Goal: Task Accomplishment & Management: Use online tool/utility

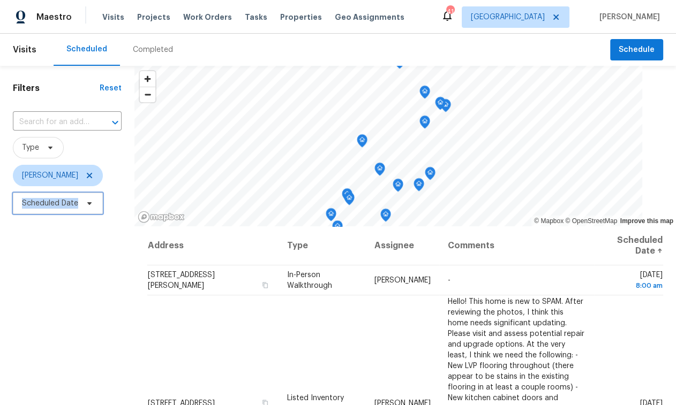
click at [77, 199] on span "Scheduled Date" at bounding box center [50, 203] width 56 height 11
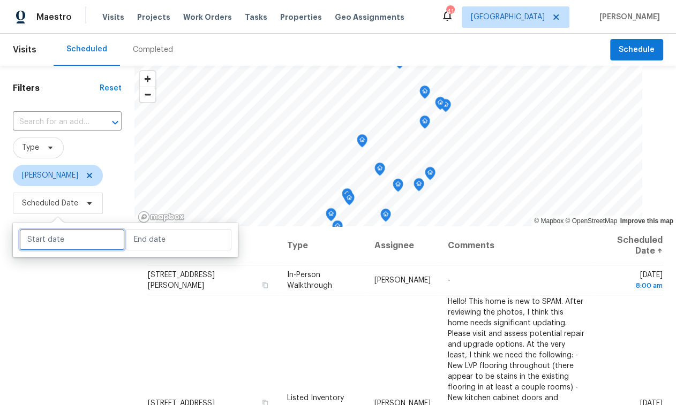
select select "8"
select select "2025"
select select "9"
select select "2025"
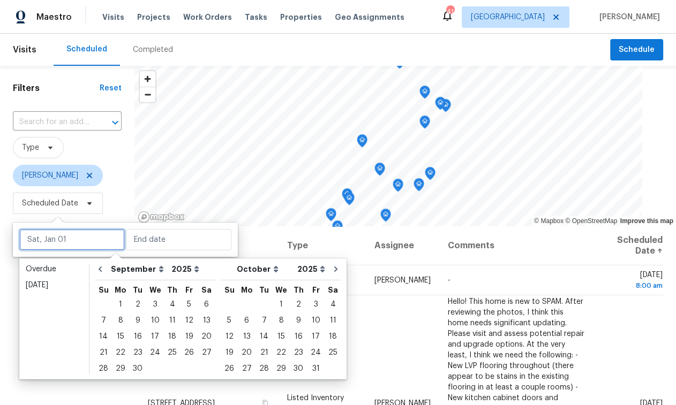
click at [74, 246] on input "text" at bounding box center [71, 239] width 105 height 21
click at [64, 265] on div "Overdue" at bounding box center [54, 269] width 57 height 11
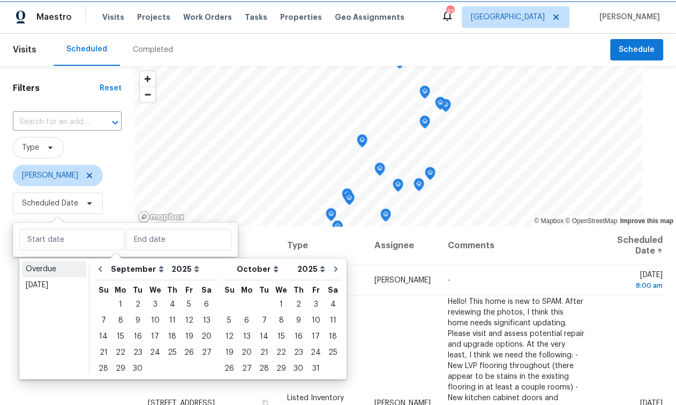
type input "Mon, Aug 11"
type input "Tue, Sep 09"
select select "7"
select select "8"
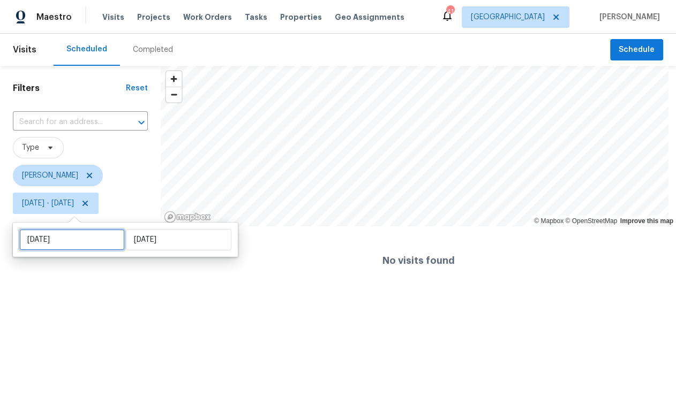
select select "7"
select select "2025"
select select "8"
select select "2025"
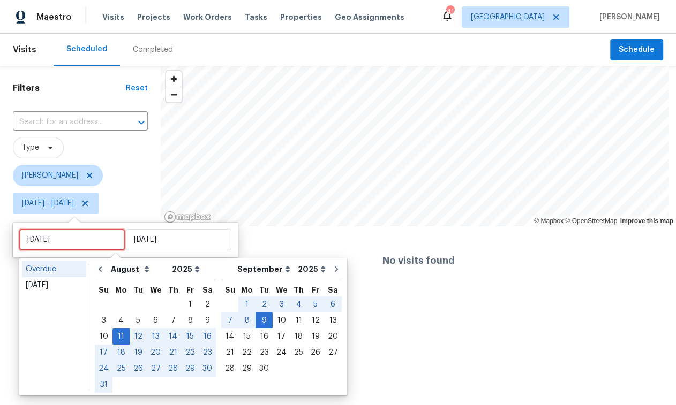
click at [61, 243] on input "Mon, Aug 11" at bounding box center [71, 239] width 105 height 21
click at [50, 278] on link "Today" at bounding box center [54, 285] width 64 height 16
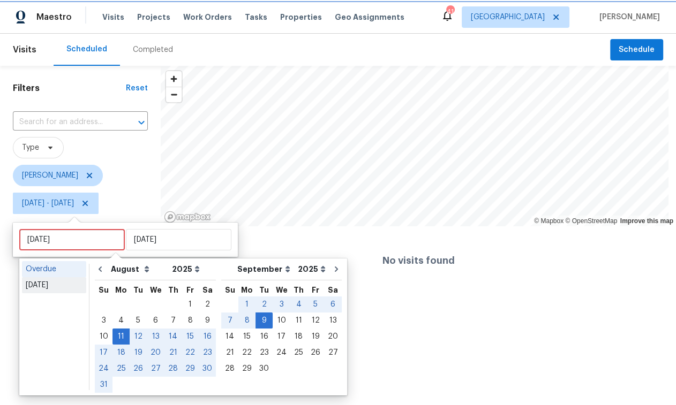
type input "Wed, Sep 10"
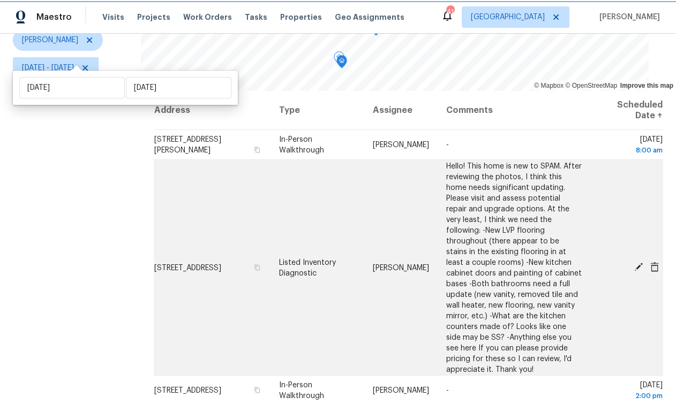
scroll to position [39, 0]
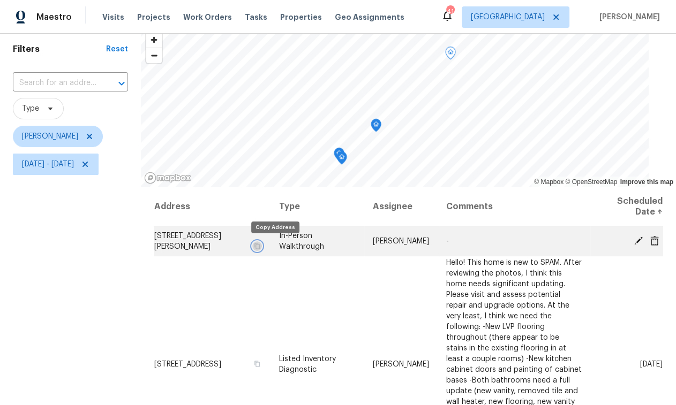
click at [260, 248] on icon "button" at bounding box center [256, 246] width 5 height 6
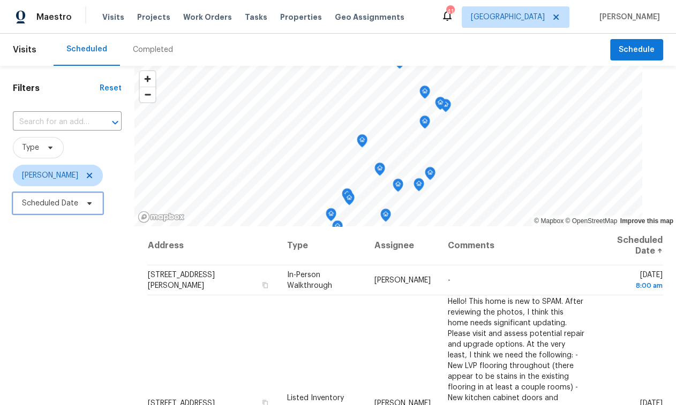
click at [64, 204] on span "Scheduled Date" at bounding box center [50, 203] width 56 height 11
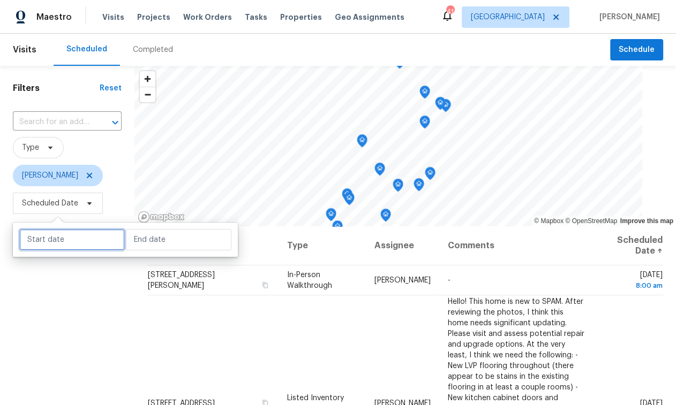
click at [69, 241] on input "text" at bounding box center [71, 239] width 105 height 21
select select "8"
select select "2025"
select select "9"
select select "2025"
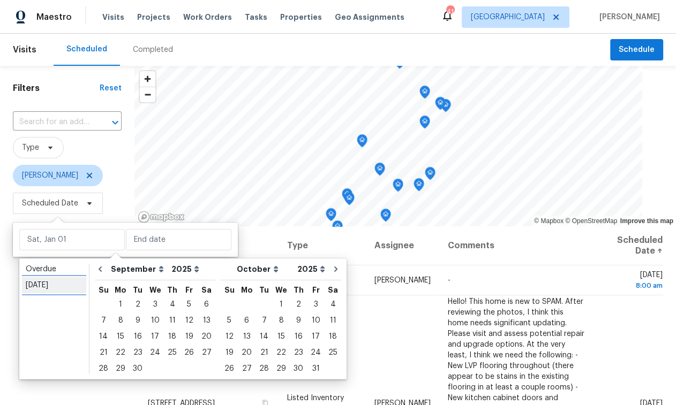
click at [61, 284] on div "Today" at bounding box center [54, 285] width 57 height 11
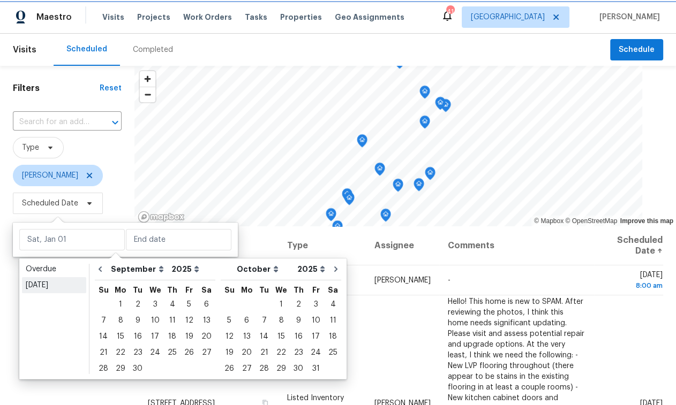
type input "Wed, Sep 10"
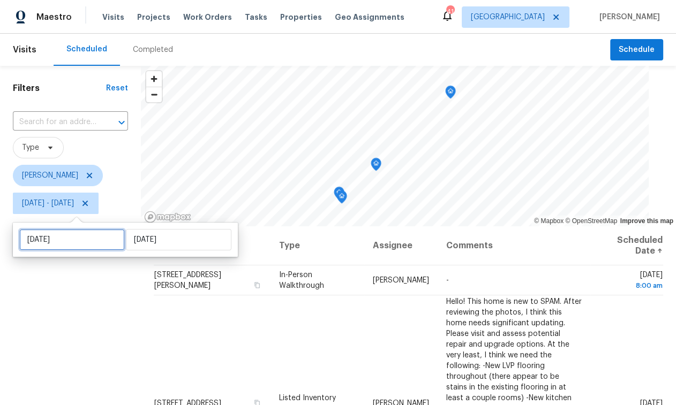
click at [57, 251] on div "Wed, Sep 10 Wed, Sep 10" at bounding box center [125, 240] width 225 height 34
select select "8"
select select "2025"
select select "9"
select select "2025"
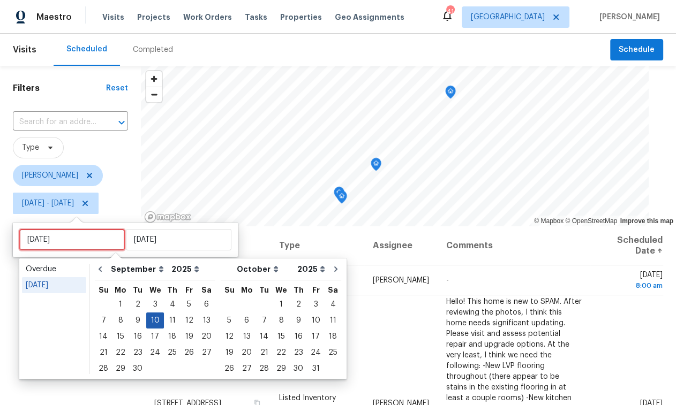
type input "Tue, Sep 09"
click at [171, 319] on div "11" at bounding box center [172, 320] width 17 height 15
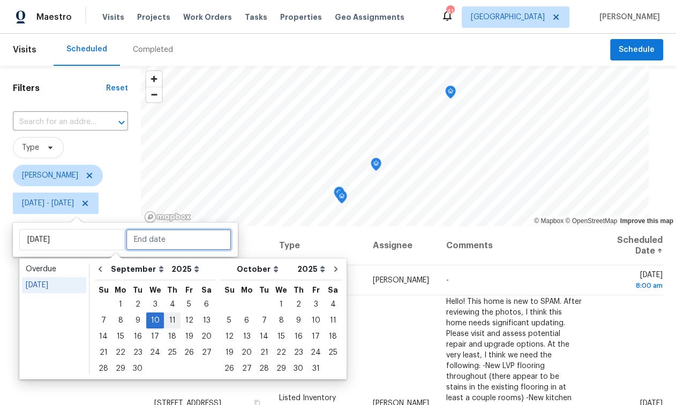
type input "Thu, Sep 11"
type input "Wed, Sep 10"
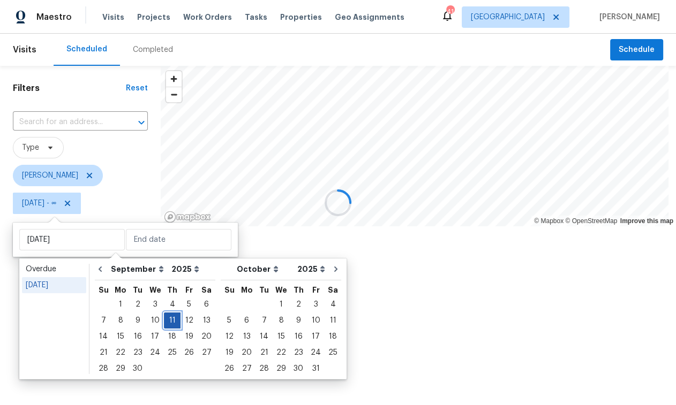
click at [171, 319] on div "11" at bounding box center [172, 320] width 17 height 15
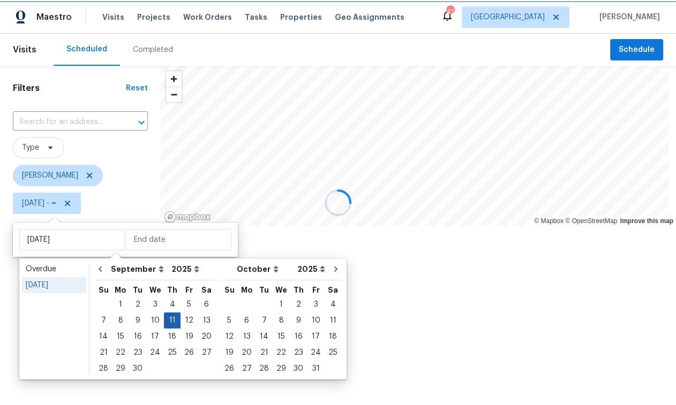
type input "Thu, Sep 11"
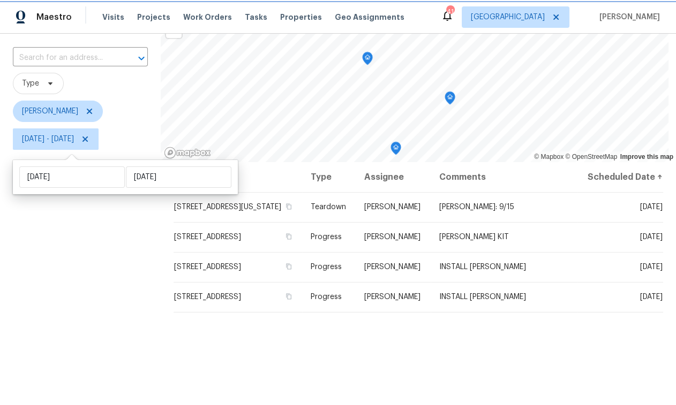
scroll to position [61, 0]
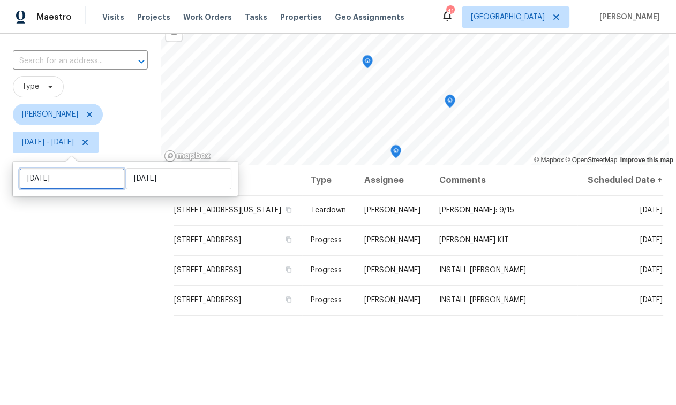
click at [72, 180] on input "Thu, Sep 11" at bounding box center [71, 178] width 105 height 21
select select "8"
select select "2025"
select select "9"
select select "2025"
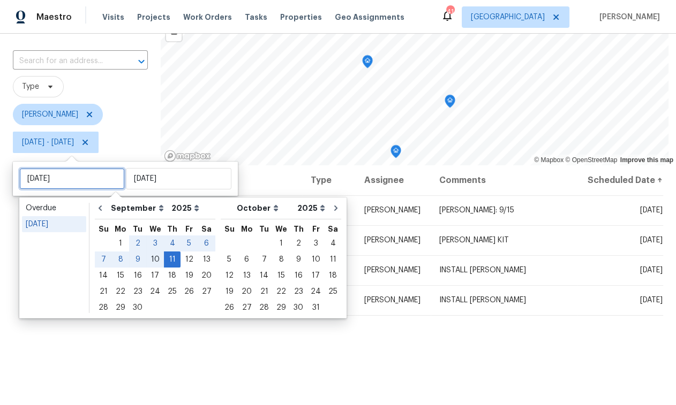
type input "Wed, Sep 10"
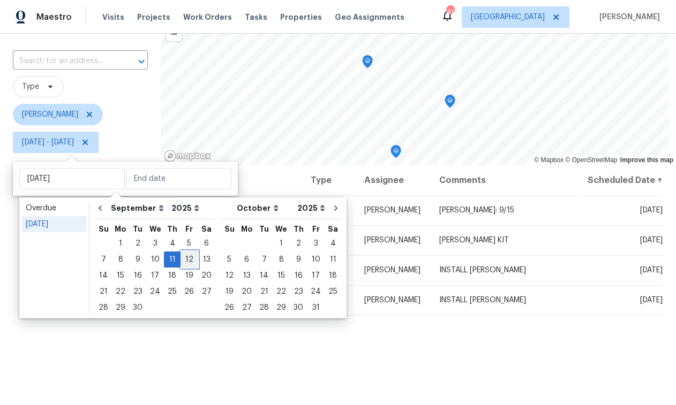
click at [184, 259] on div "12" at bounding box center [188, 259] width 17 height 15
type input "Fri, Sep 12"
type input "Thu, Sep 11"
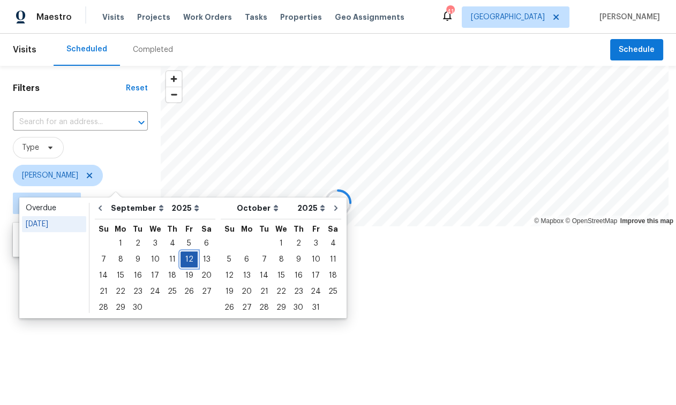
click at [184, 259] on div "12" at bounding box center [188, 259] width 17 height 15
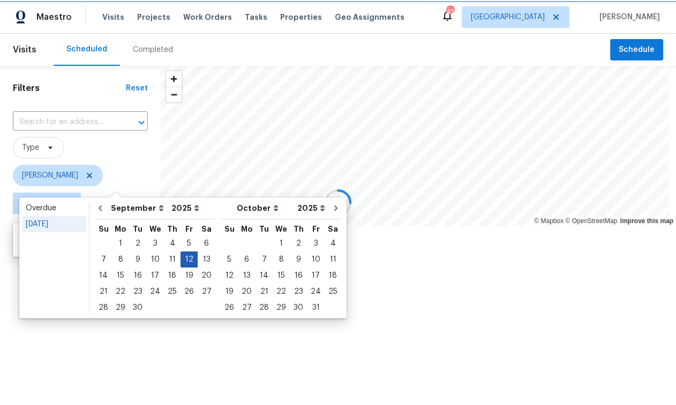
type input "Fri, Sep 12"
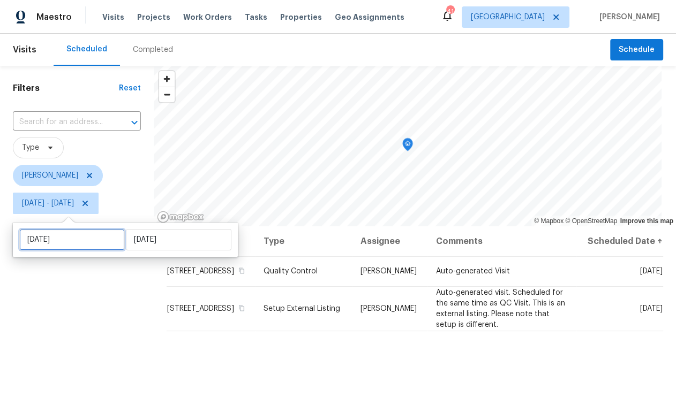
select select "8"
select select "2025"
select select "9"
select select "2025"
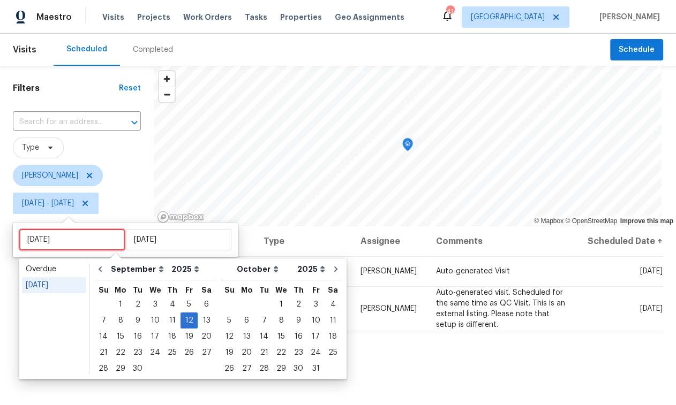
click at [79, 243] on input "Fri, Sep 12" at bounding box center [71, 239] width 105 height 21
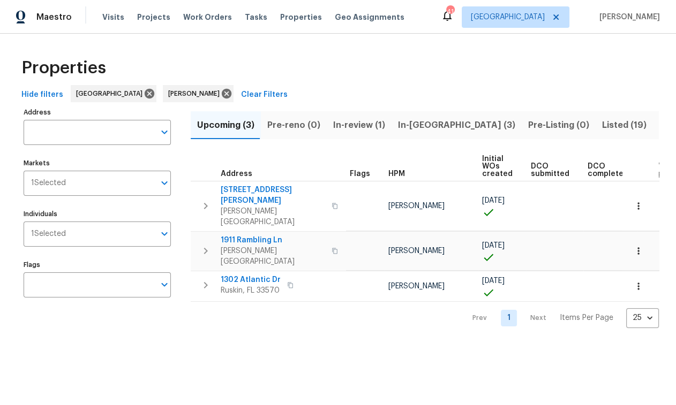
click at [419, 122] on span "In-reno (3)" at bounding box center [456, 125] width 117 height 15
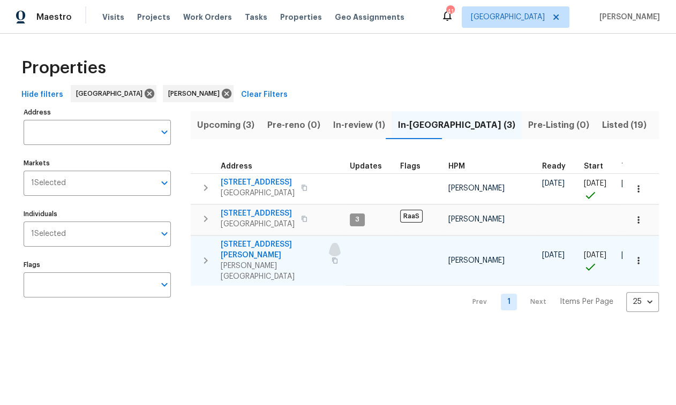
click at [331, 258] on icon "button" at bounding box center [334, 261] width 6 height 6
click at [272, 245] on span "513 Sandy Creek Dr" at bounding box center [273, 249] width 104 height 21
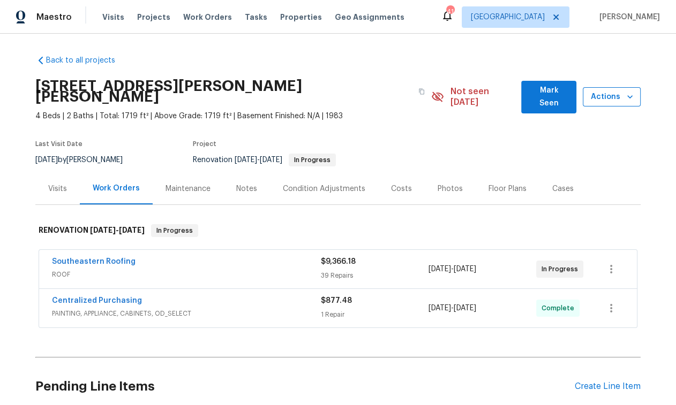
click at [632, 91] on button "Actions" at bounding box center [612, 97] width 58 height 20
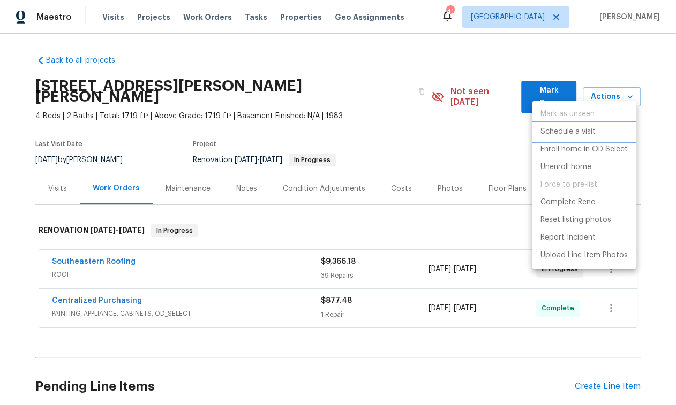
click at [561, 135] on p "Schedule a visit" at bounding box center [567, 131] width 55 height 11
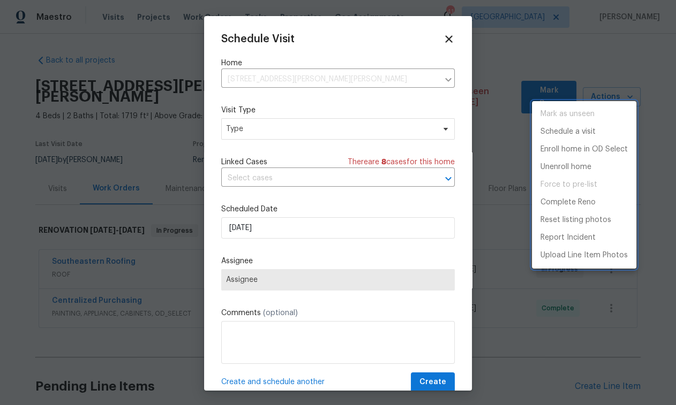
click at [286, 74] on div at bounding box center [338, 202] width 676 height 405
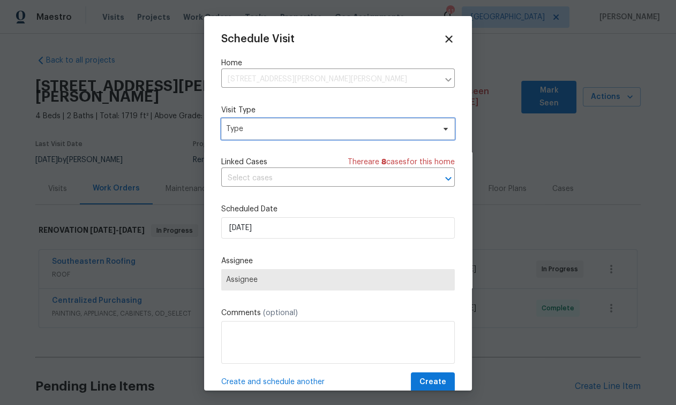
click at [285, 123] on span "Type" at bounding box center [337, 128] width 233 height 21
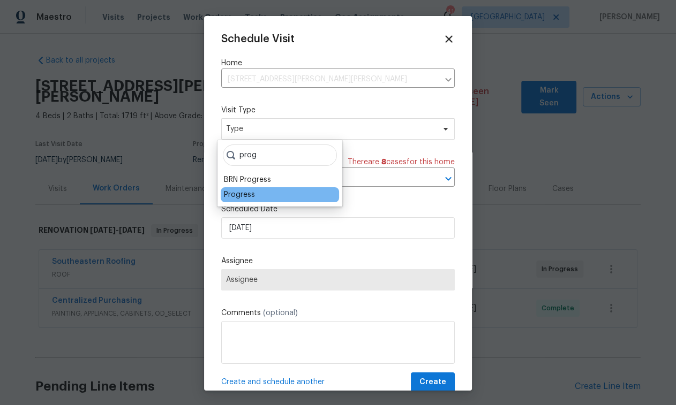
type input "prog"
click at [258, 192] on div "Progress" at bounding box center [280, 194] width 118 height 15
click at [258, 193] on div "Progress" at bounding box center [280, 194] width 118 height 15
click at [250, 198] on div "Progress" at bounding box center [239, 195] width 31 height 11
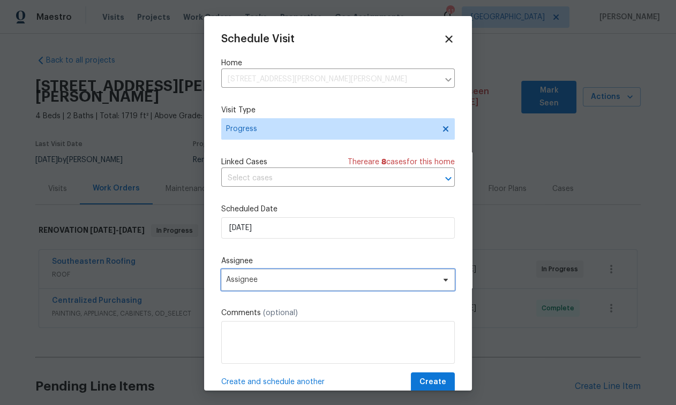
click at [402, 284] on span "Assignee" at bounding box center [331, 280] width 210 height 9
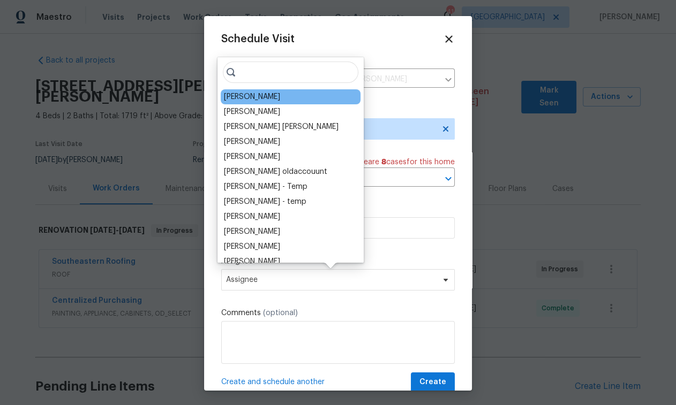
click at [277, 97] on div "[PERSON_NAME]" at bounding box center [291, 96] width 140 height 15
click at [252, 96] on div "[PERSON_NAME]" at bounding box center [252, 97] width 56 height 11
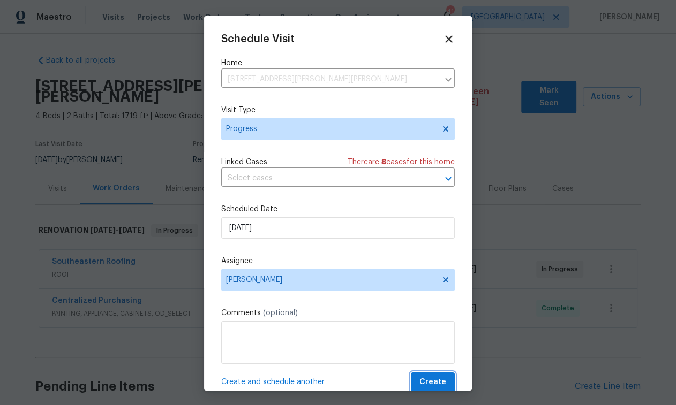
click at [424, 386] on span "Create" at bounding box center [432, 382] width 27 height 13
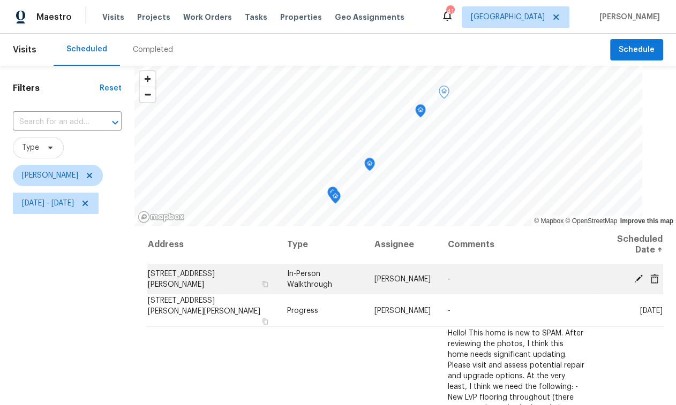
scroll to position [2, 0]
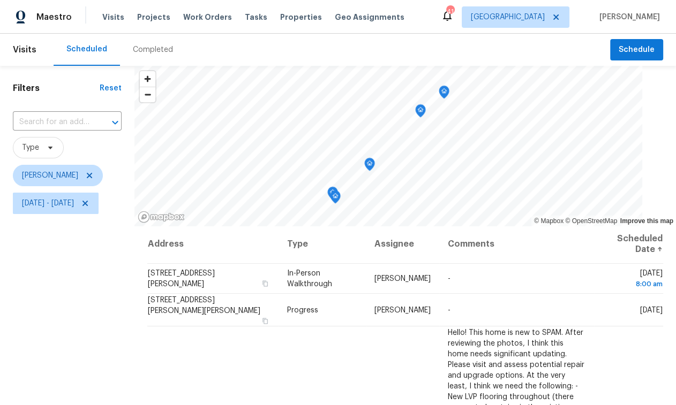
click at [449, 96] on icon "Map marker" at bounding box center [444, 92] width 10 height 12
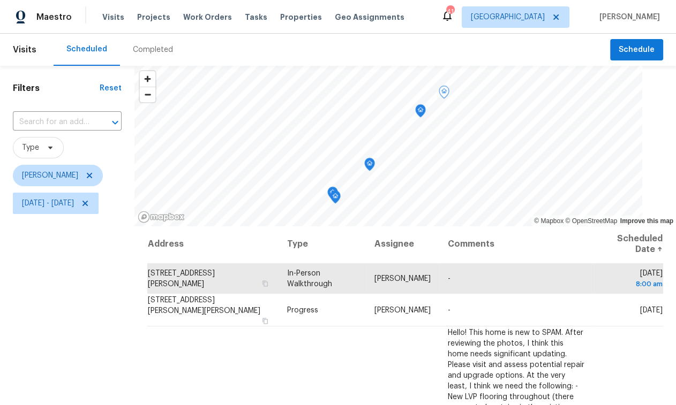
click at [425, 110] on icon "Map marker" at bounding box center [420, 111] width 10 height 12
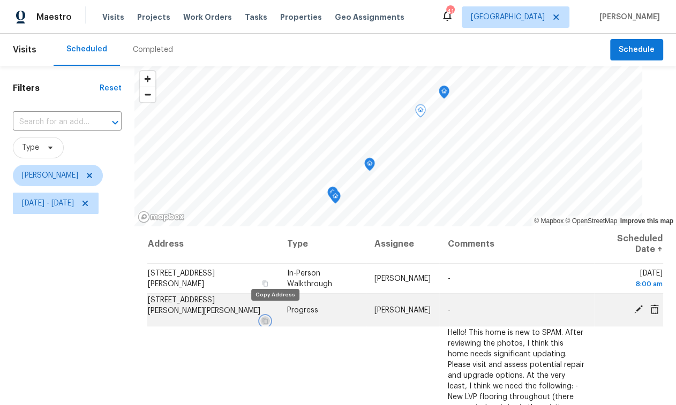
click at [270, 316] on button "button" at bounding box center [265, 321] width 10 height 10
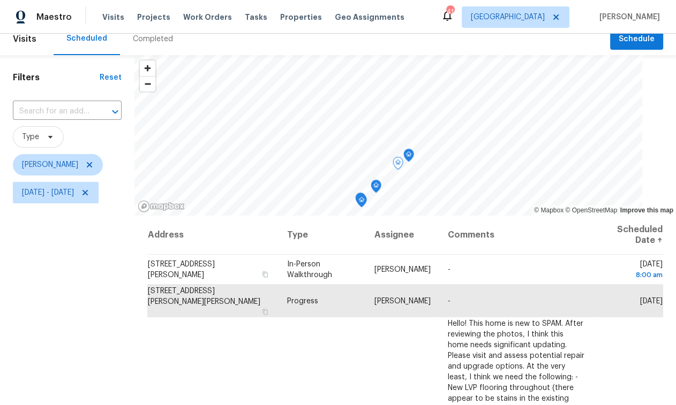
scroll to position [0, 0]
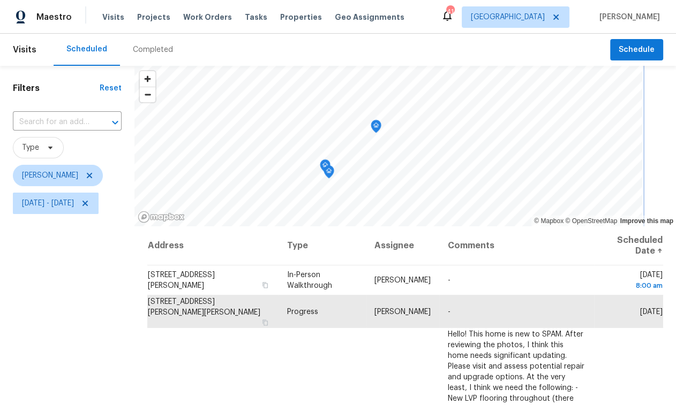
click at [381, 126] on icon "Map marker" at bounding box center [376, 126] width 10 height 12
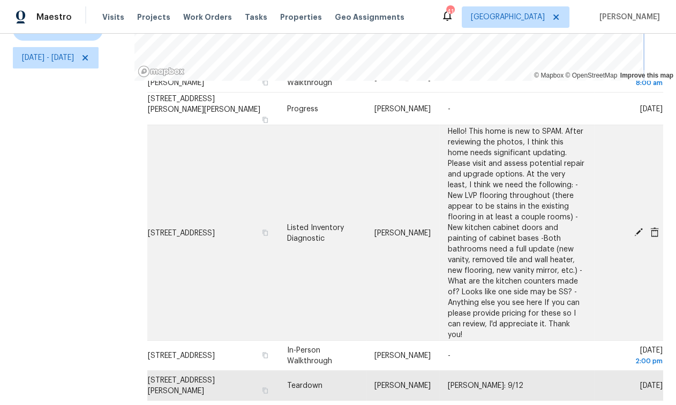
scroll to position [70, 0]
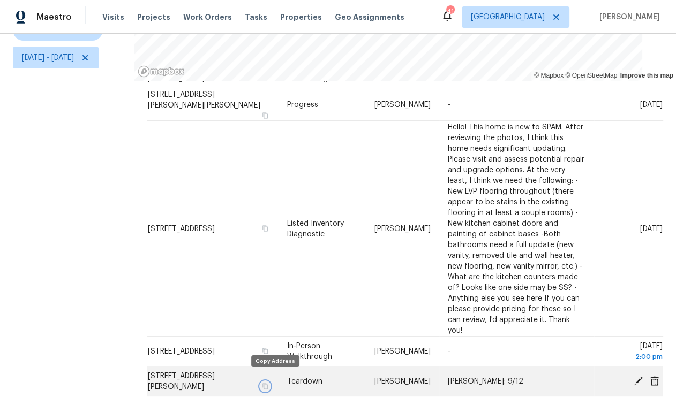
click at [268, 383] on icon "button" at bounding box center [264, 386] width 5 height 6
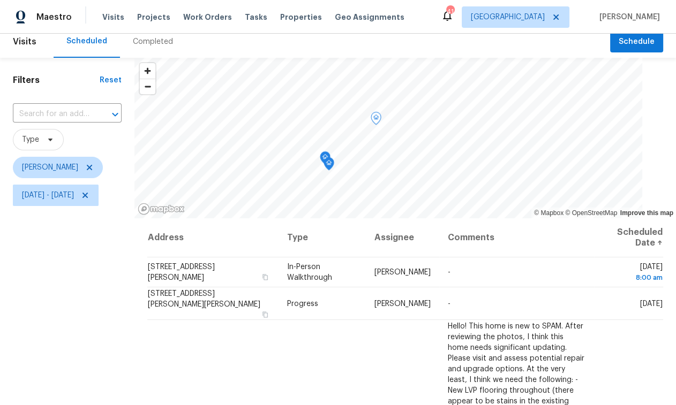
scroll to position [0, 0]
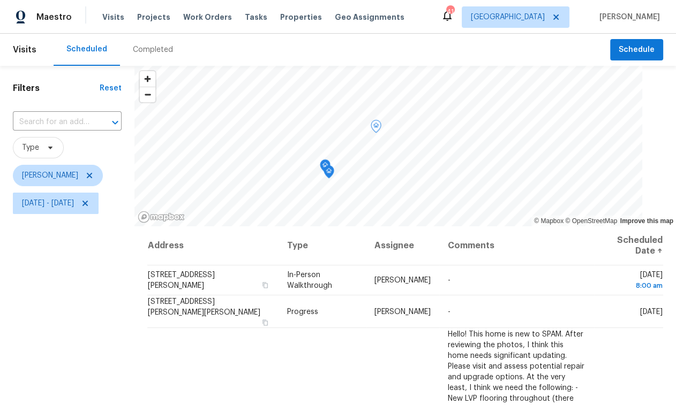
click at [334, 173] on icon "Map marker" at bounding box center [329, 172] width 10 height 12
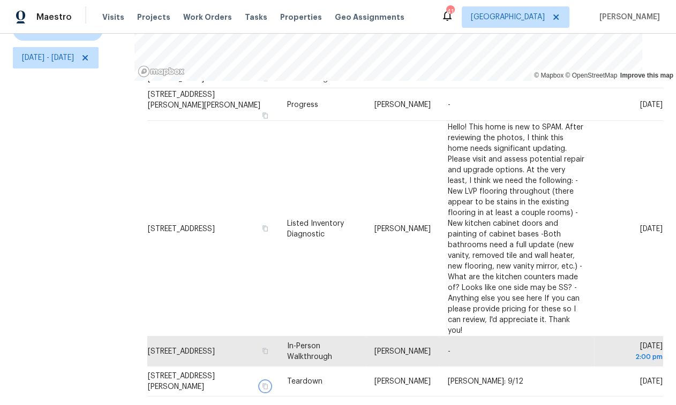
scroll to position [152, 0]
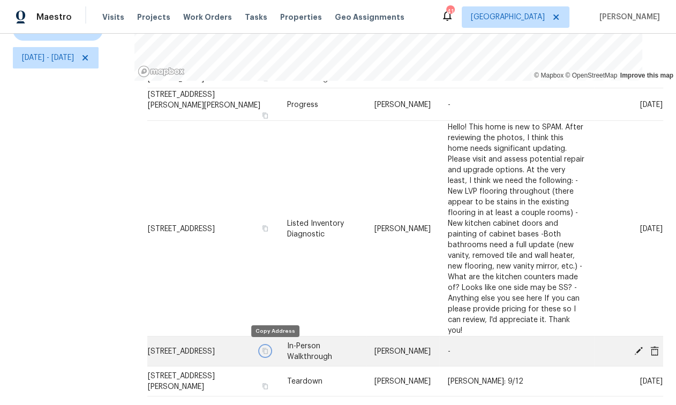
click at [268, 351] on icon "button" at bounding box center [264, 351] width 5 height 6
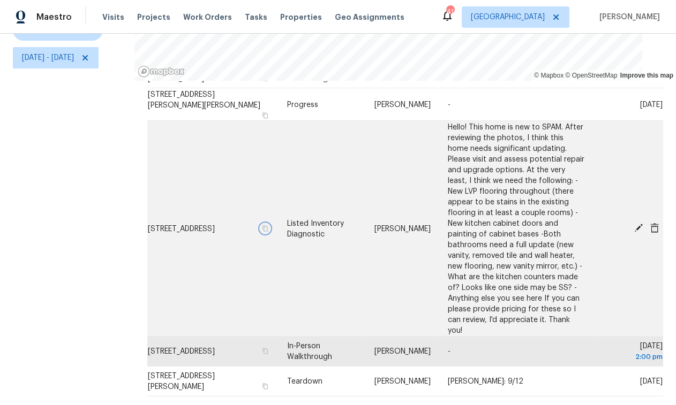
click at [268, 225] on icon "button" at bounding box center [265, 228] width 6 height 6
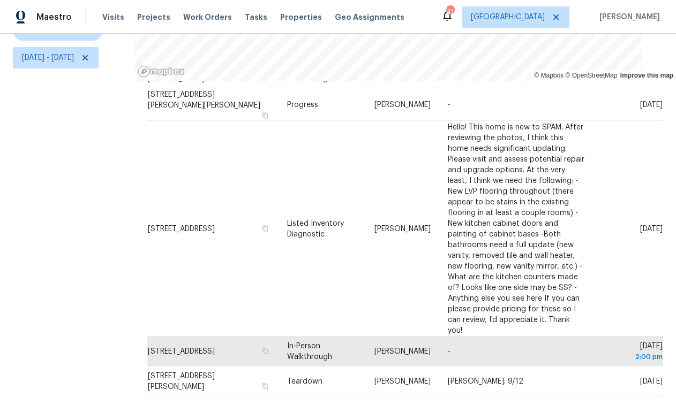
scroll to position [0, 0]
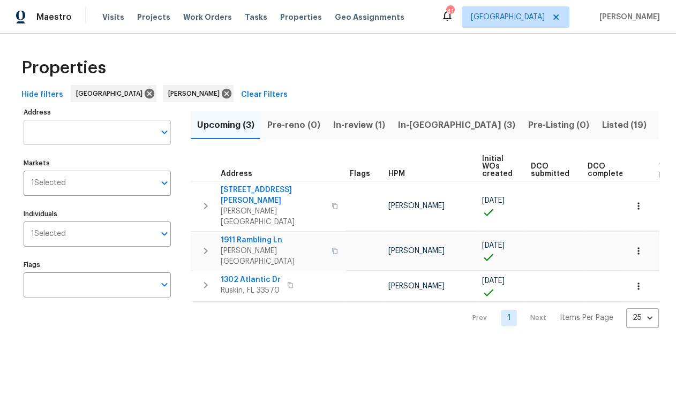
click at [78, 137] on input "Address" at bounding box center [89, 132] width 131 height 25
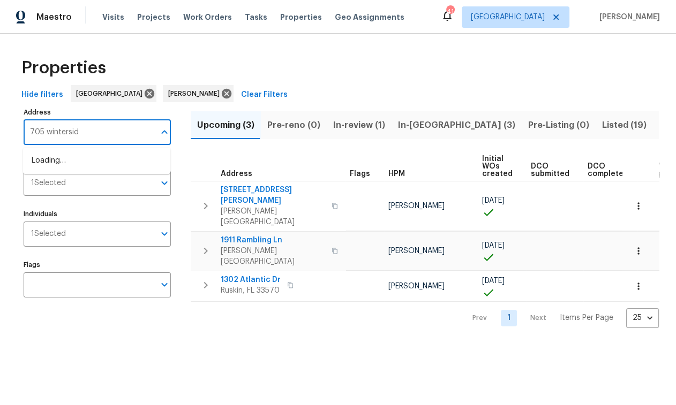
type input "705 winterside"
click at [96, 167] on li "[STREET_ADDRESS][PERSON_NAME]" at bounding box center [96, 161] width 147 height 18
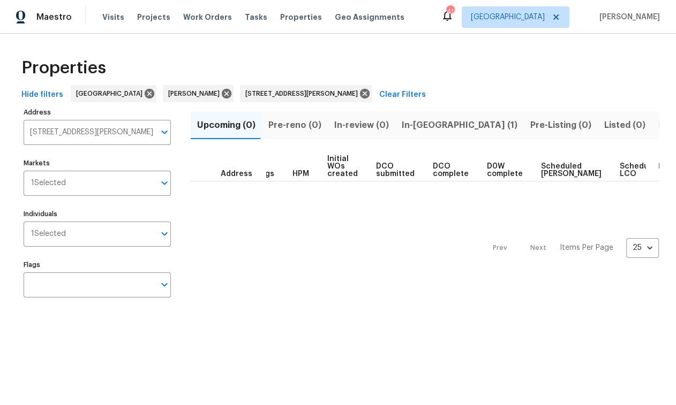
scroll to position [0, 56]
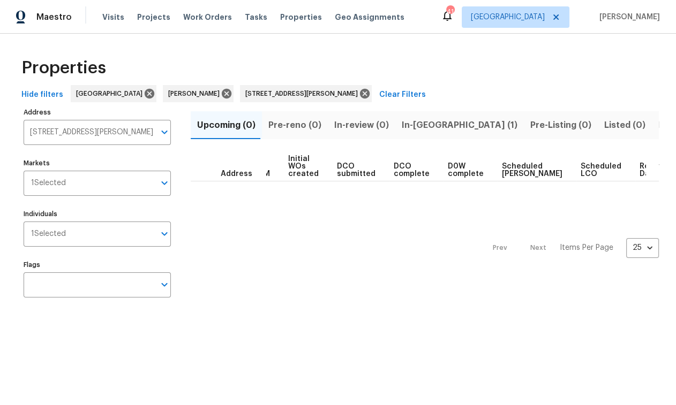
click at [417, 126] on span "In-[GEOGRAPHIC_DATA] (1)" at bounding box center [460, 125] width 116 height 15
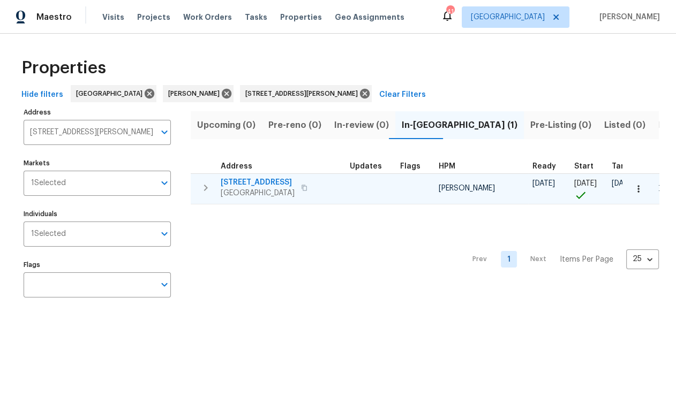
click at [254, 178] on span "[STREET_ADDRESS]" at bounding box center [258, 182] width 74 height 11
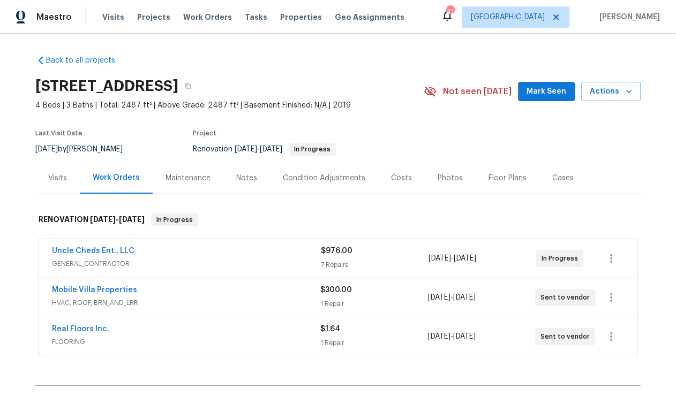
click at [490, 177] on div "Floor Plans" at bounding box center [507, 178] width 38 height 11
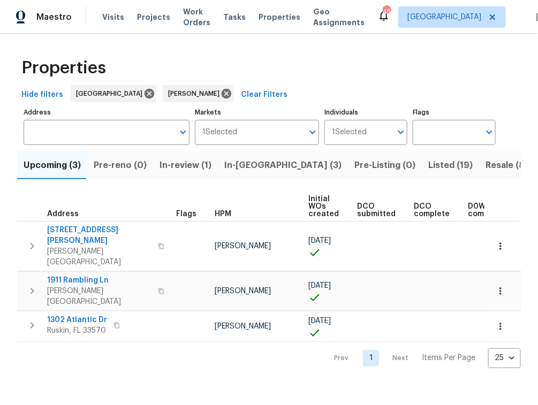
click at [354, 169] on span "Pre-Listing (0)" at bounding box center [384, 165] width 61 height 15
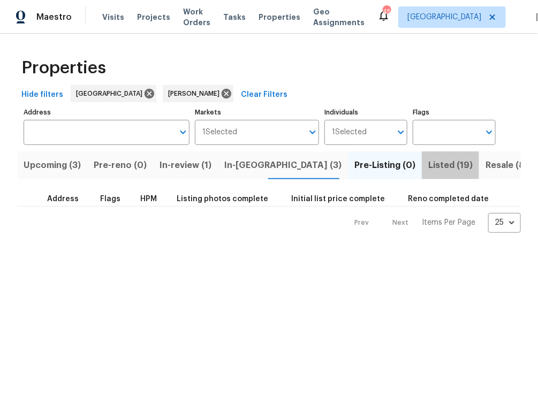
click at [428, 162] on span "Listed (19)" at bounding box center [450, 165] width 44 height 15
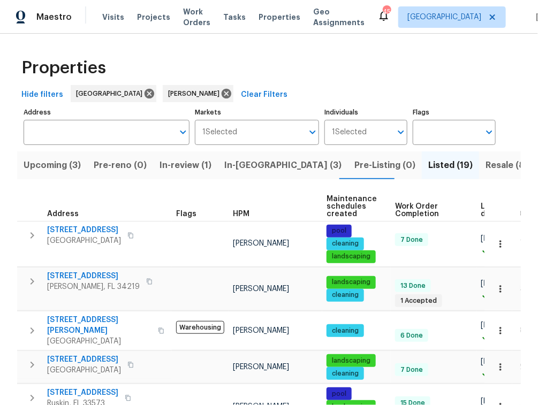
click at [98, 131] on input "Address" at bounding box center [99, 132] width 150 height 25
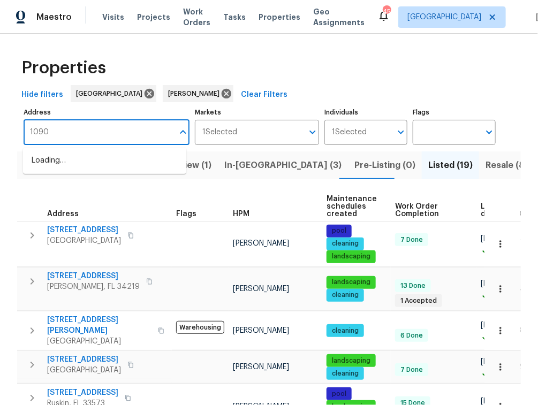
type input "10905"
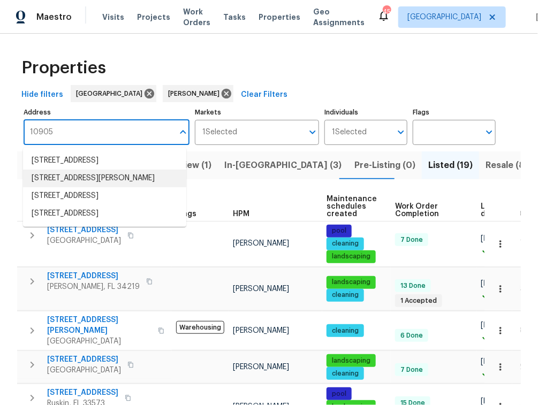
click at [103, 186] on li "[STREET_ADDRESS][PERSON_NAME]" at bounding box center [104, 179] width 163 height 18
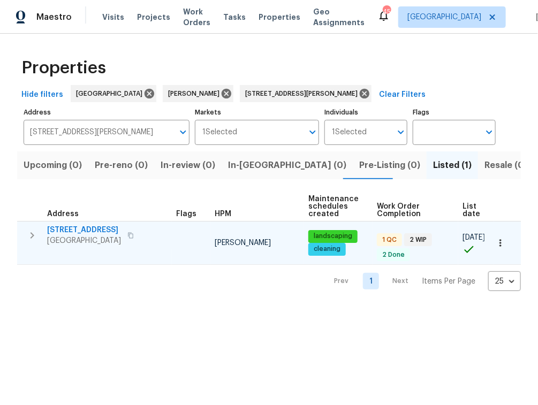
click at [86, 230] on span "[STREET_ADDRESS]" at bounding box center [84, 230] width 74 height 11
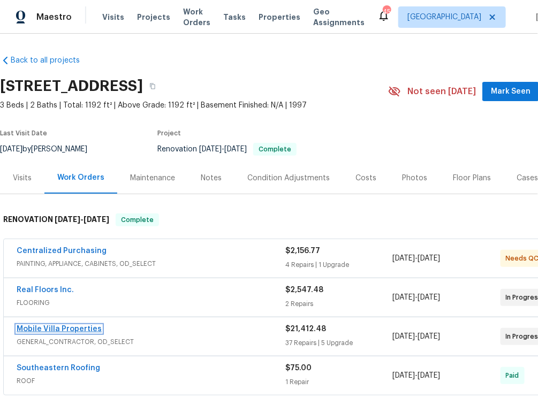
click at [85, 329] on link "Mobile Villa Properties" at bounding box center [59, 329] width 85 height 7
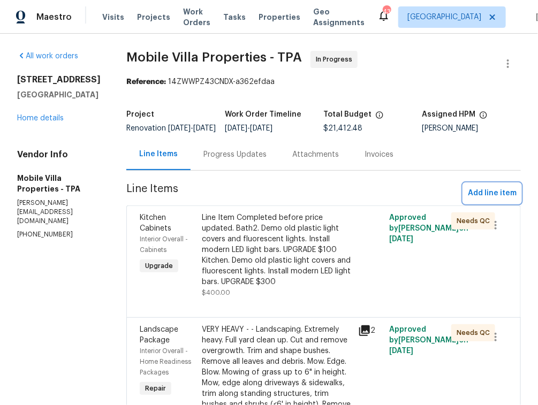
click at [479, 200] on span "Add line item" at bounding box center [492, 193] width 49 height 13
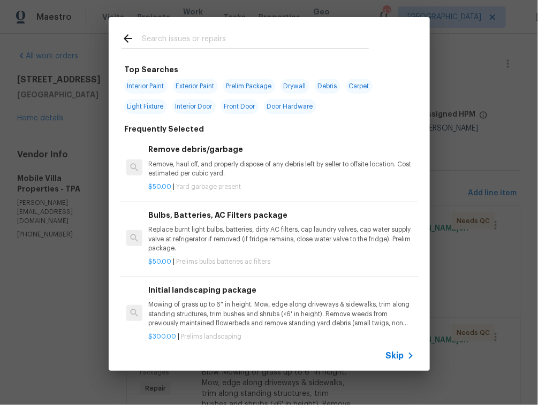
click at [191, 177] on p "Remove, haul off, and properly dispose of any debris left by seller to offsite …" at bounding box center [281, 169] width 266 height 18
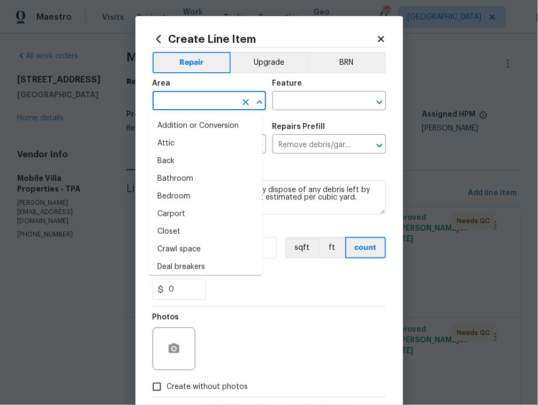
click at [183, 107] on input "text" at bounding box center [195, 102] width 84 height 17
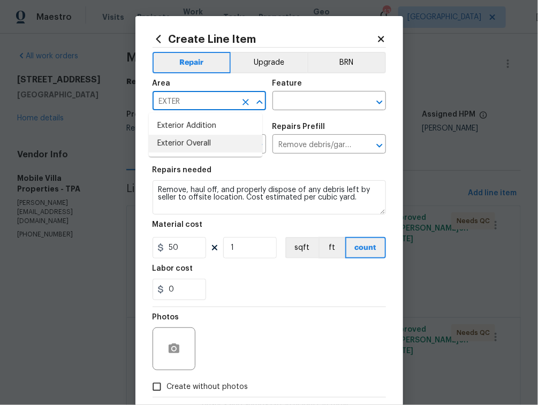
click at [210, 145] on li "Exterior Overall" at bounding box center [206, 144] width 114 height 18
type input "Exterior Overall"
click at [278, 111] on div "Area Exterior Overall ​ Feature ​" at bounding box center [269, 94] width 233 height 43
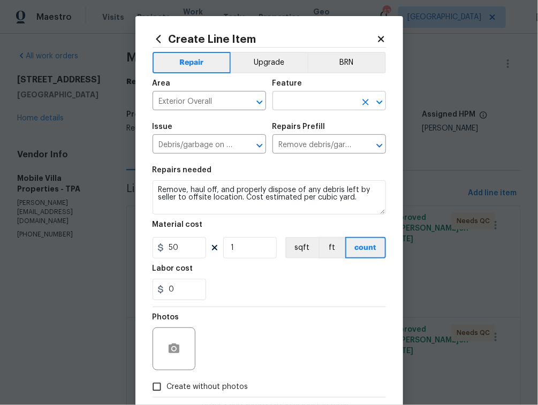
click at [283, 109] on input "text" at bounding box center [315, 102] width 84 height 17
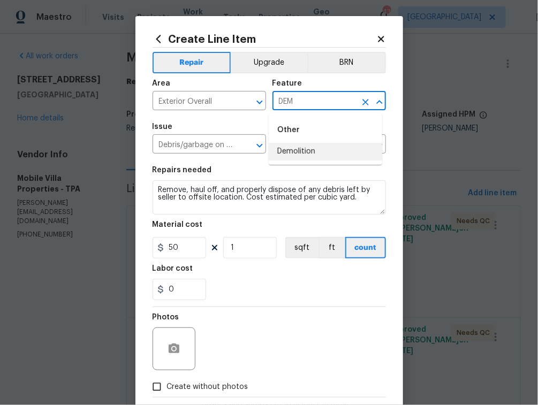
click at [319, 148] on li "Demolition" at bounding box center [326, 152] width 114 height 18
type input "Demolition"
click at [305, 152] on input "Remove debris/garbage $50.00" at bounding box center [315, 145] width 84 height 17
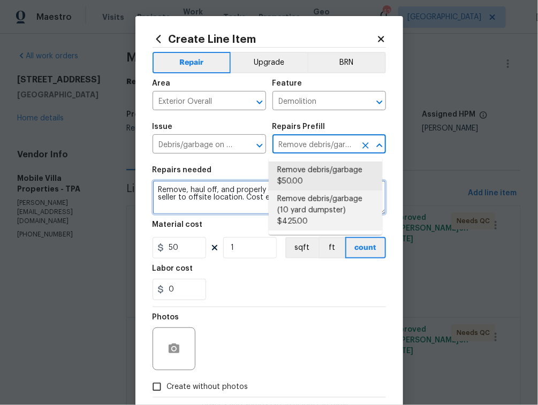
click at [229, 201] on textarea "Remove, haul off, and properly dispose of any debris left by seller to offsite …" at bounding box center [269, 197] width 233 height 34
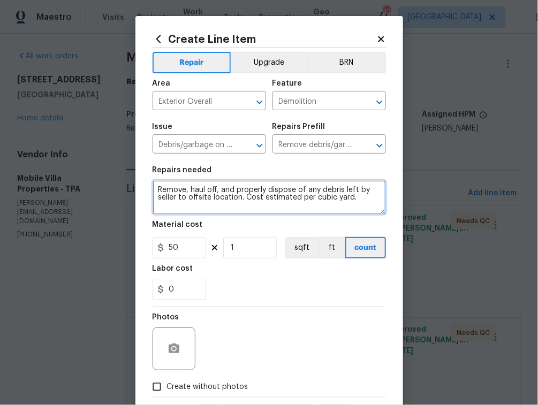
click at [229, 201] on textarea "Remove, haul off, and properly dispose of any debris left by seller to offsite …" at bounding box center [269, 197] width 233 height 34
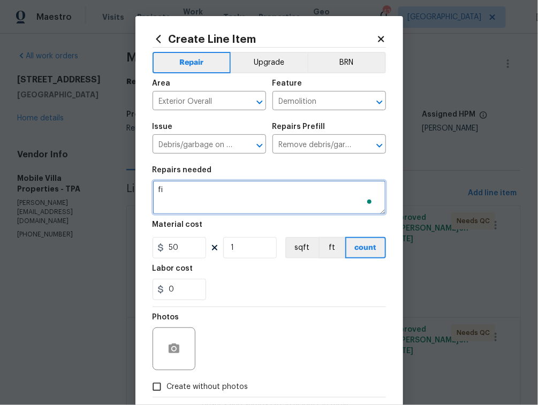
type textarea "f"
paste textarea "Replace primary bath faucet 1 $75.00 Install cabinet pulls 24 24 $204.00 Demo c…"
drag, startPoint x: 312, startPoint y: 201, endPoint x: 292, endPoint y: 196, distance: 20.5
click at [292, 196] on textarea "FINAL CO Replace primary bath faucet 1 $75.00 Install cabinet pulls 24 24 $204.…" at bounding box center [269, 197] width 233 height 34
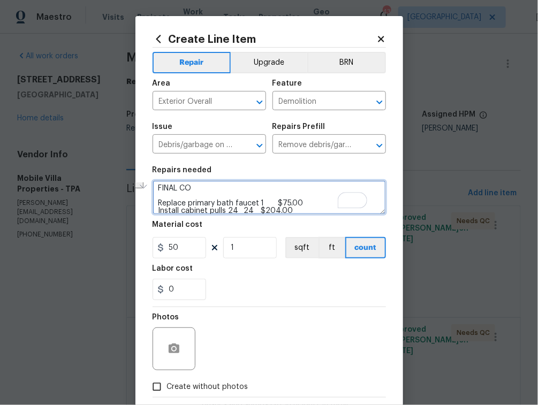
click at [294, 198] on textarea "FINAL CO Replace primary bath faucet 1 $75.00 Install cabinet pulls 24 24 $204.…" at bounding box center [269, 197] width 233 height 34
click at [311, 201] on textarea "FINAL CO Replace primary bath faucet 1 $75.00 Install cabinet pulls 24 24 $204.…" at bounding box center [269, 197] width 233 height 34
click at [289, 214] on textarea "FINAL CO Replace primary bath faucet 1 Install cabinet pulls 24 24 $204.00 Demo…" at bounding box center [269, 197] width 233 height 34
click at [289, 202] on textarea "FINAL CO Replace primary bath faucet 1 Install cabinet pulls 24 24 Demo carpet …" at bounding box center [269, 197] width 233 height 34
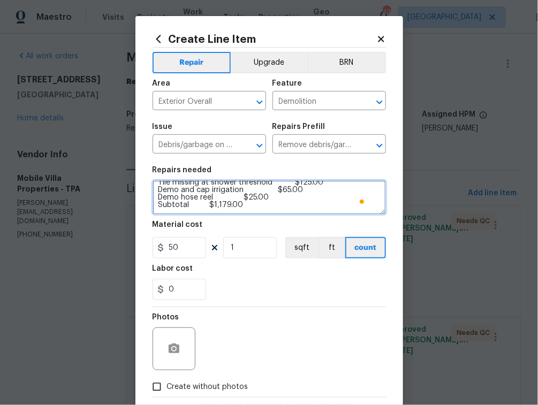
scroll to position [0, 0]
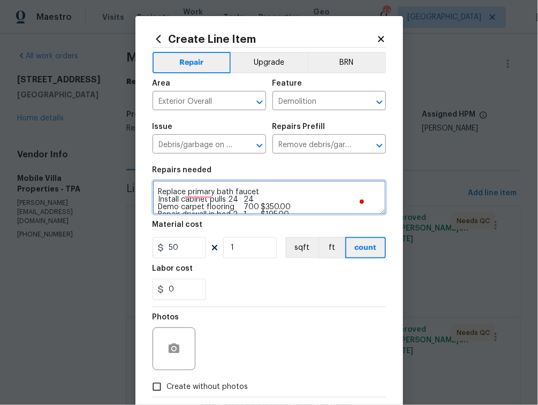
click at [285, 201] on textarea "FINAL CO Replace primary bath faucet Install cabinet pulls 24 24 Demo carpet fl…" at bounding box center [269, 197] width 233 height 34
click at [288, 206] on textarea "FINAL CO Replace primary bath faucet Install cabinet pulls Demo carpet flooring…" at bounding box center [269, 197] width 233 height 34
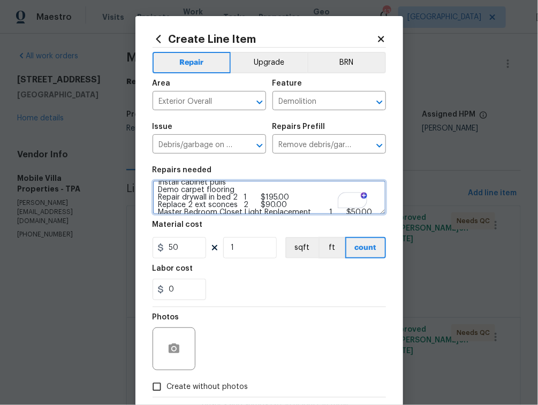
click at [299, 199] on textarea "FINAL CO Replace primary bath faucet Install cabinet pulls Demo carpet flooring…" at bounding box center [269, 197] width 233 height 34
type textarea "FINAL CO Replace primary bath faucet Install cabinet pulls Demo carpet flooring…"
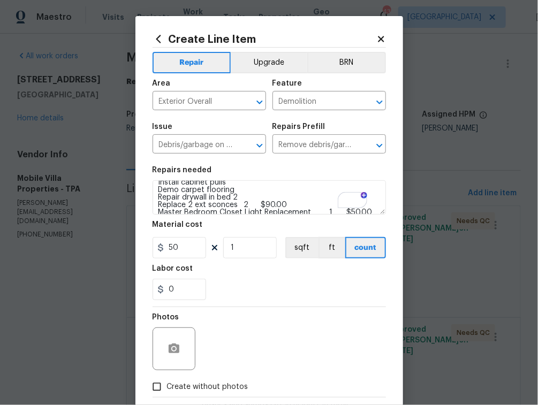
click at [381, 40] on icon at bounding box center [381, 39] width 10 height 10
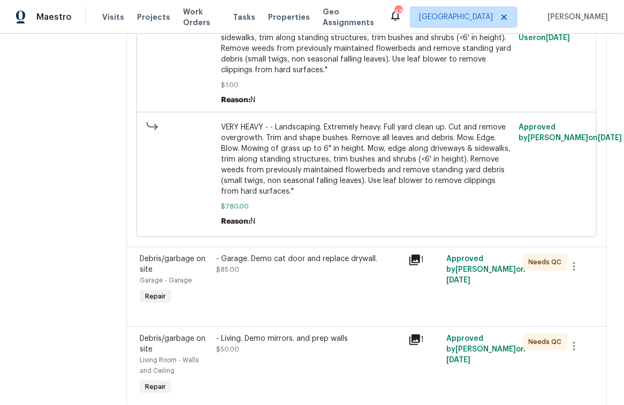
scroll to position [4501, 0]
